Goal: Information Seeking & Learning: Learn about a topic

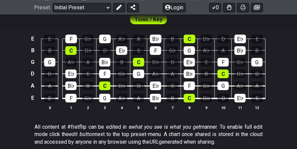
scroll to position [217, 0]
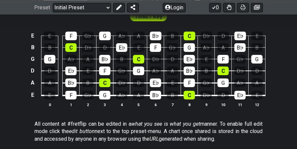
scroll to position [221, 0]
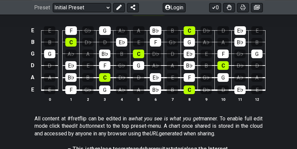
click at [291, 78] on div "E E F G♭ G A♭ A B♭ B C D♭ D E♭ E B B C D♭ D E♭ E F G♭ G A♭ A B♭ B G G A♭ A B♭ B…" at bounding box center [148, 64] width 297 height 93
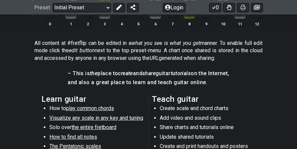
scroll to position [295, 0]
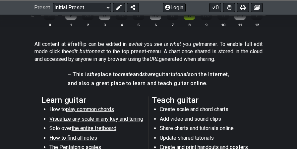
click at [121, 117] on span "Visualize any scale in any key and tuning" at bounding box center [96, 118] width 94 height 6
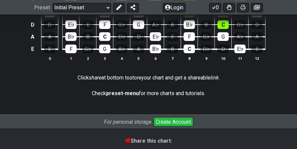
select select "/guitar-scales"
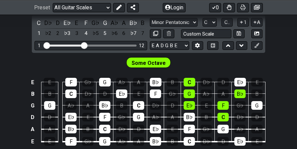
scroll to position [196, 0]
